Goal: Task Accomplishment & Management: Use online tool/utility

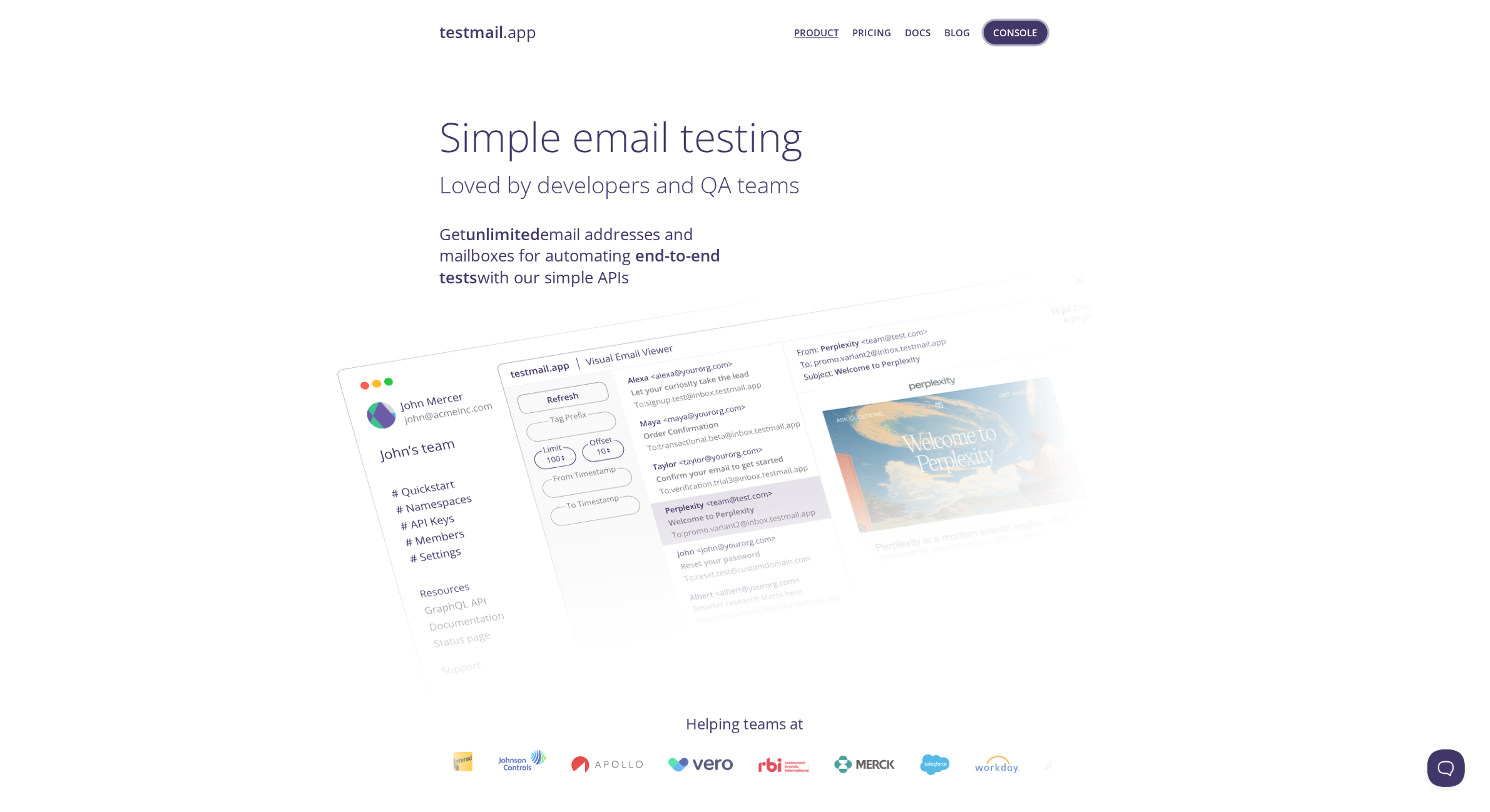
click at [1013, 25] on span "Console" at bounding box center [1015, 33] width 44 height 16
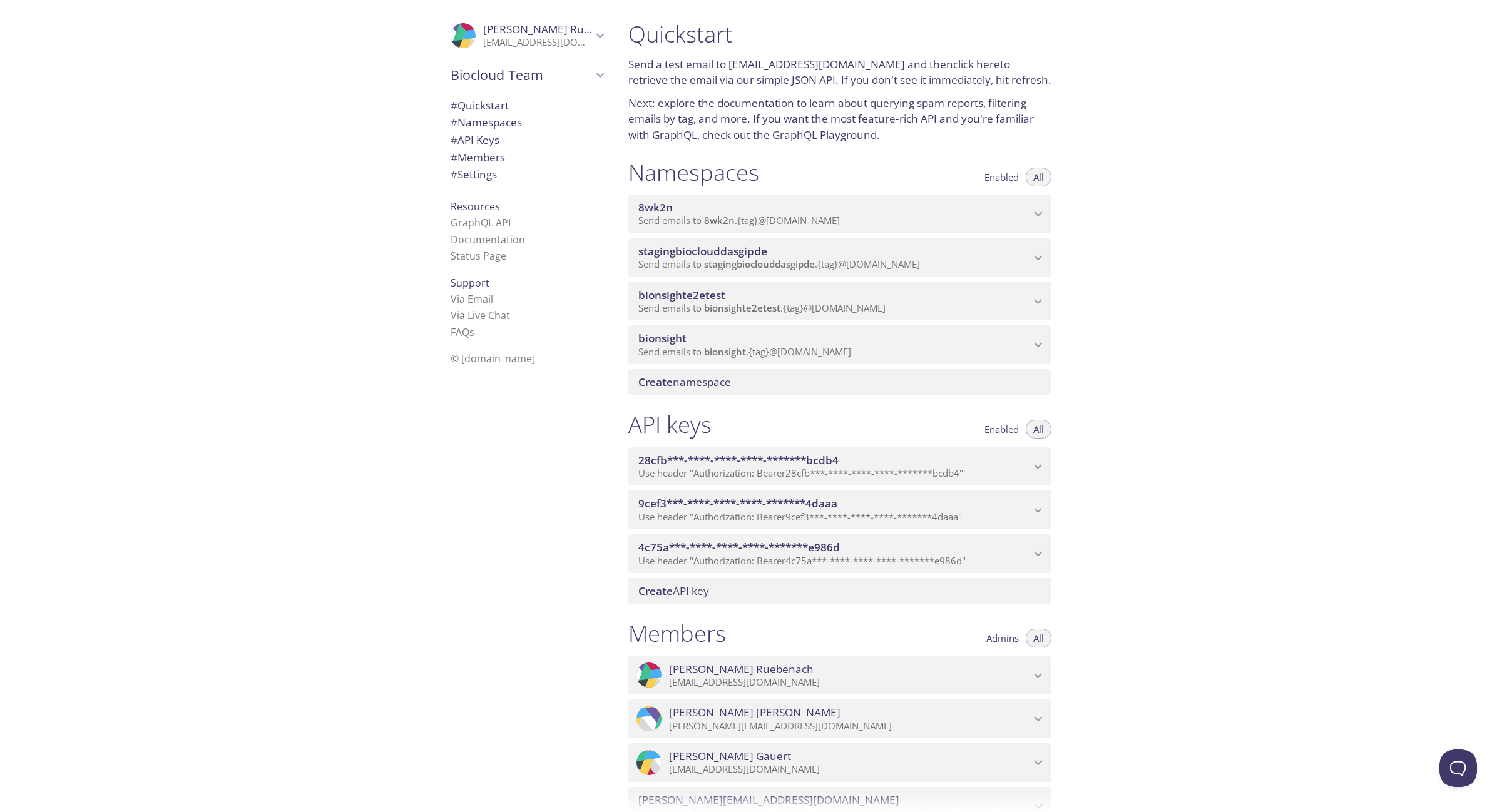
click at [679, 343] on span "bionsight" at bounding box center [662, 338] width 48 height 14
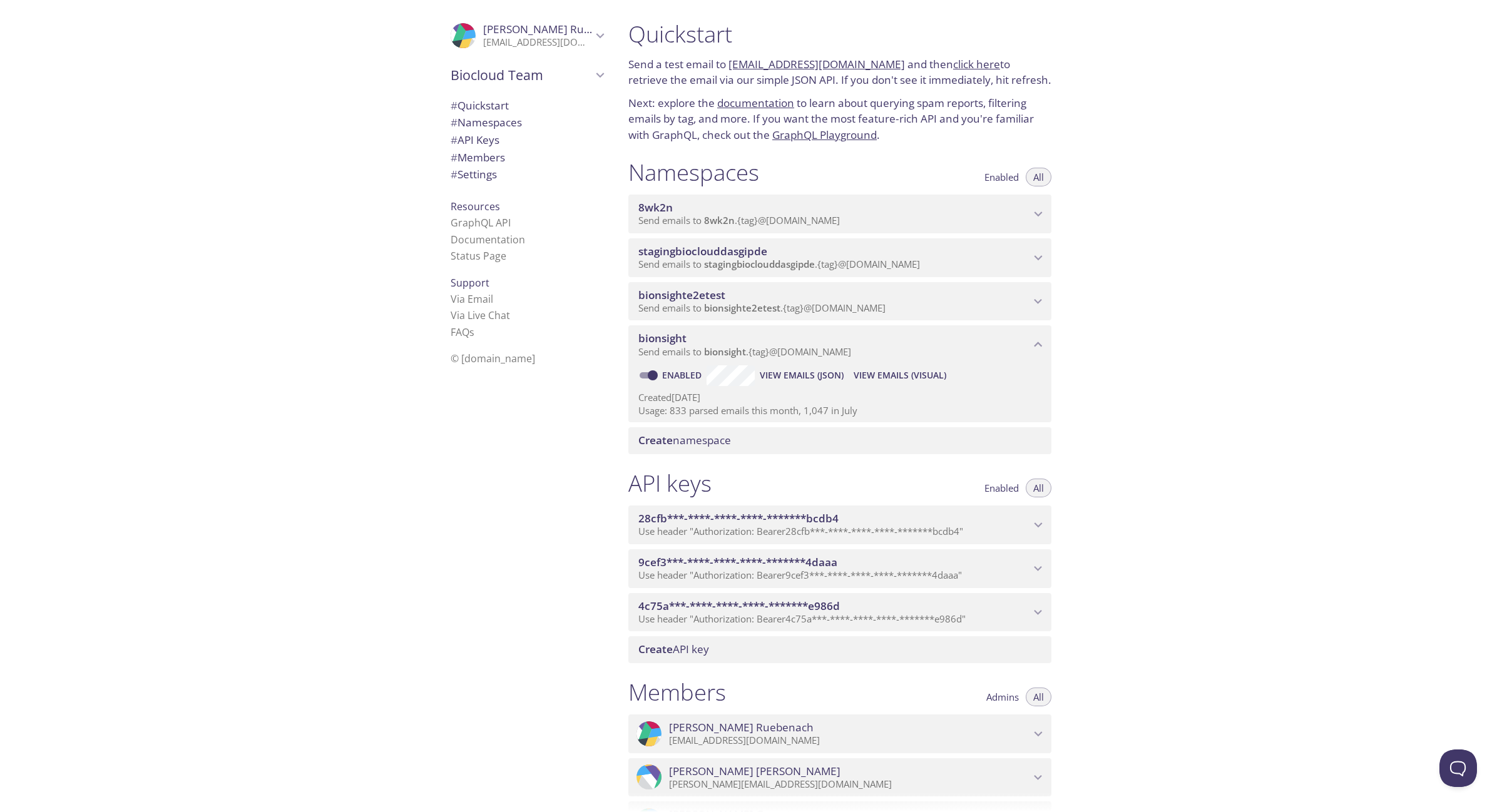
click at [875, 376] on span "View Emails (Visual)" at bounding box center [900, 375] width 93 height 15
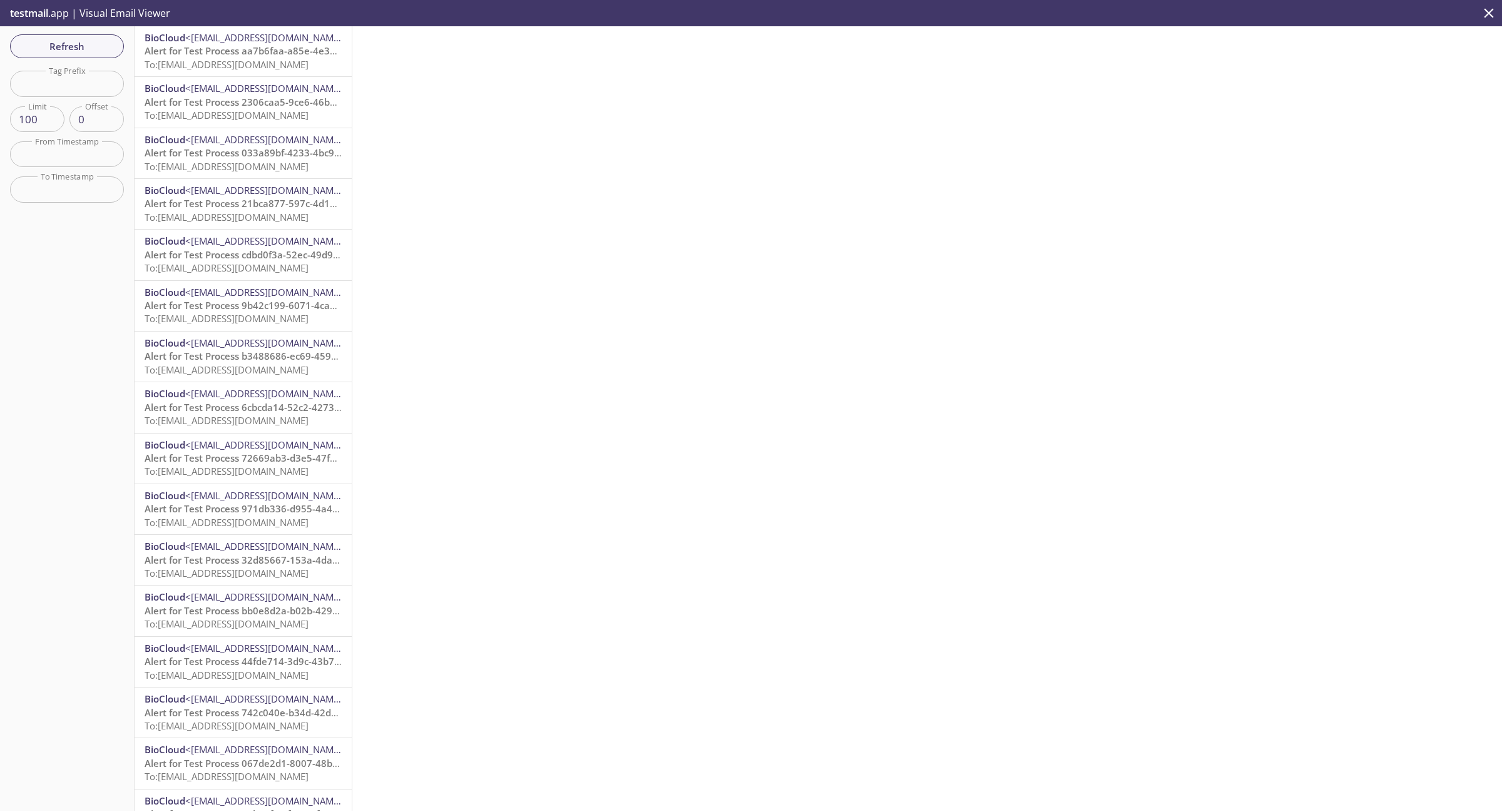
click at [249, 51] on span "Alert for Test Process aa7b6faa-a85e-4e30-a4dc-aa77c6ef71f0 grace period=90" at bounding box center [322, 51] width 355 height 13
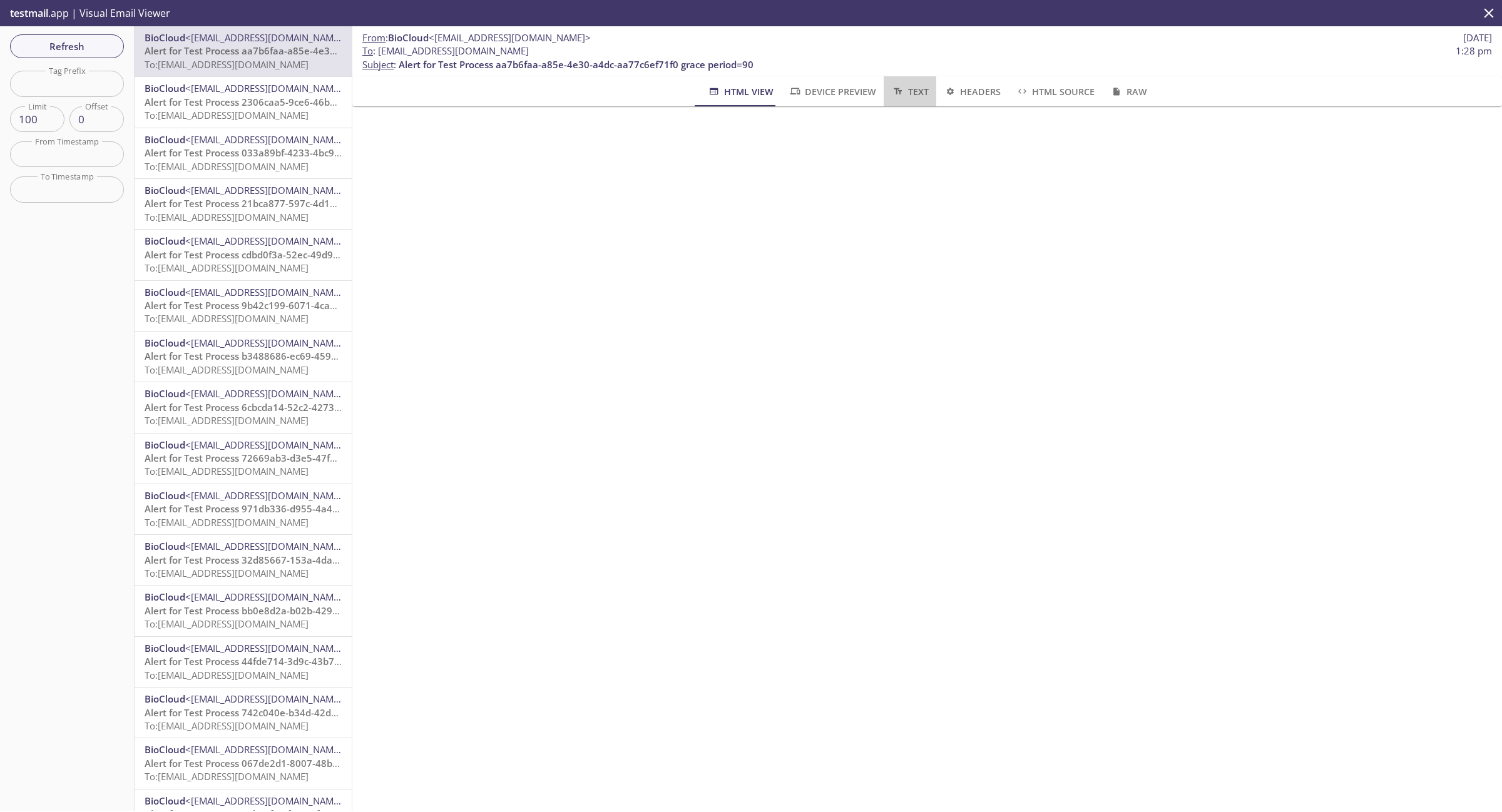
click at [900, 93] on span "Text" at bounding box center [910, 92] width 37 height 16
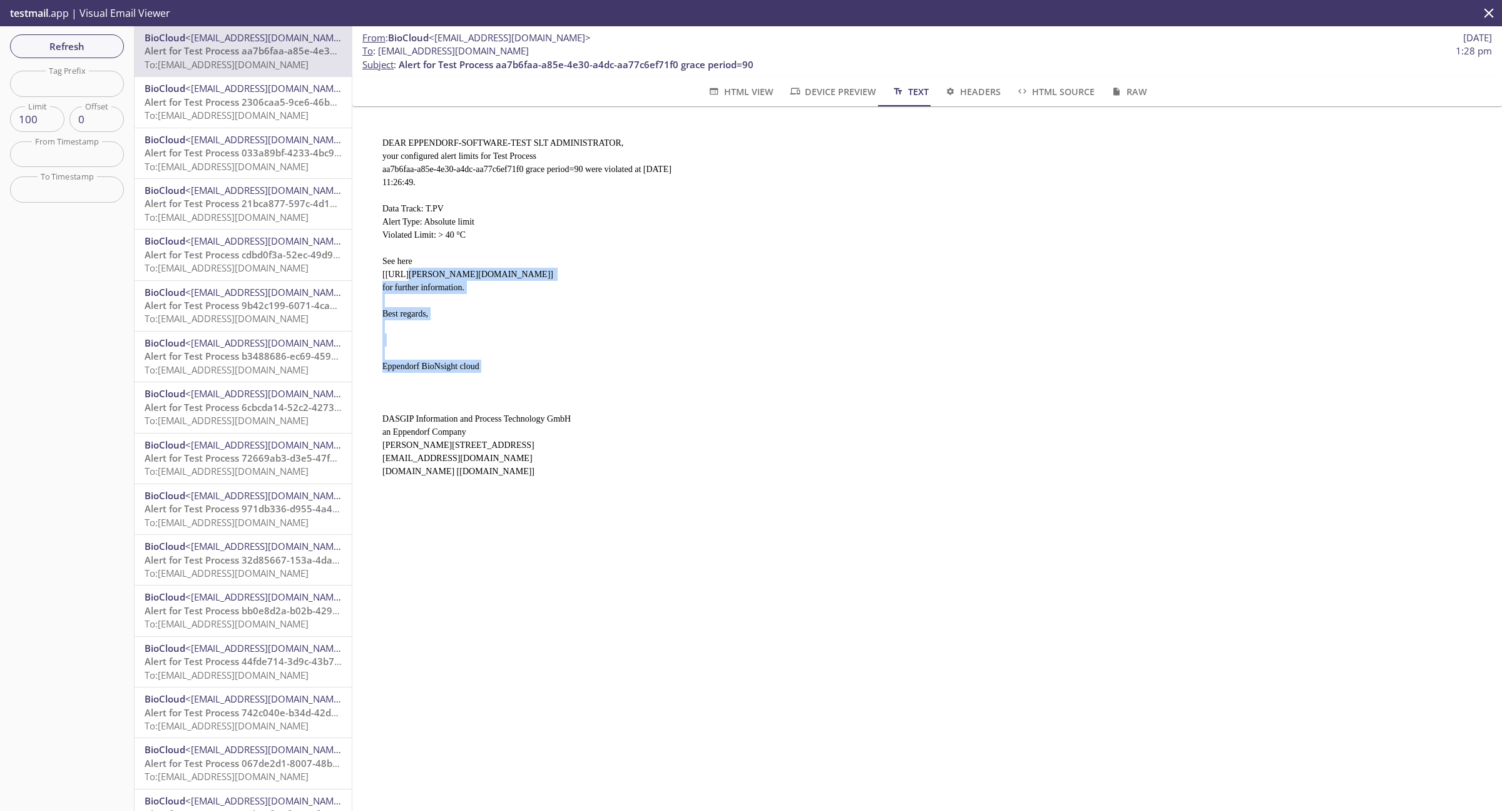
drag, startPoint x: 380, startPoint y: 272, endPoint x: 750, endPoint y: 272, distance: 370.0
click at [750, 272] on pre "DEAR EPPENDORF-SOFTWARE-TEST SLT ADMINISTRATOR, your configured alert limits fo…" at bounding box center [922, 302] width 1109 height 361
copy pre "[URL][PERSON_NAME][DOMAIN_NAME]"
